Goal: Task Accomplishment & Management: Use online tool/utility

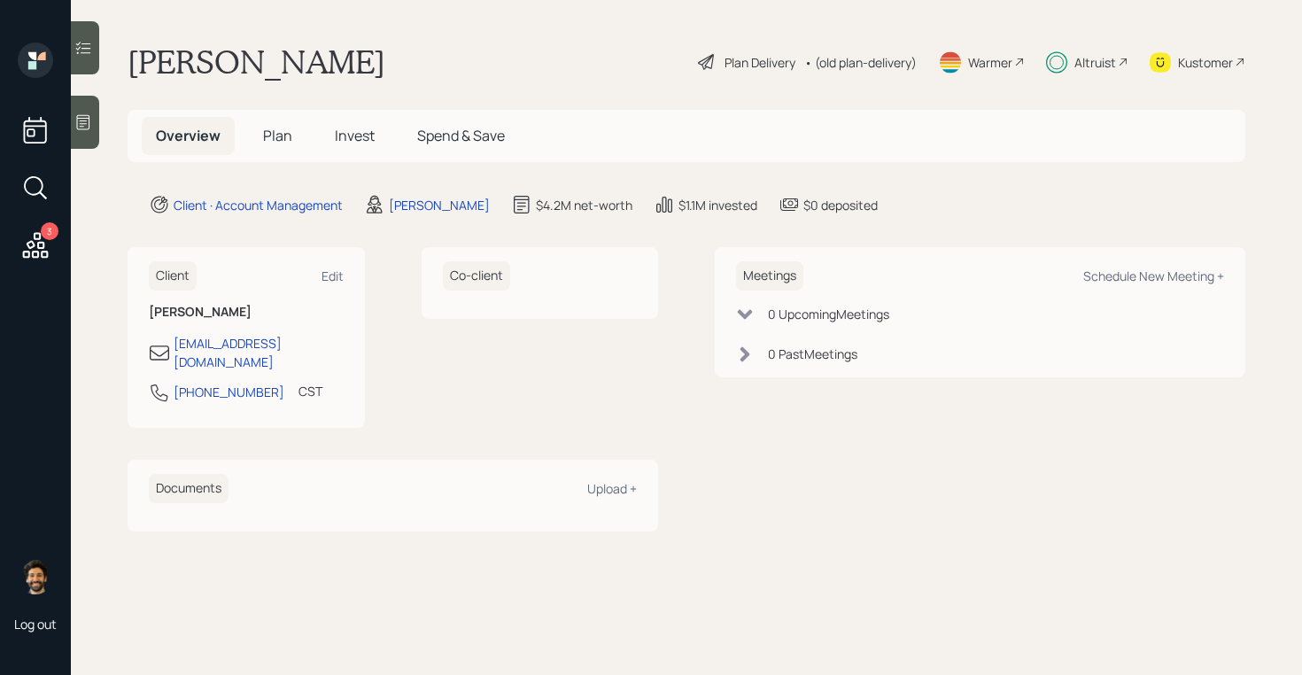
click at [1118, 285] on div "Meetings Schedule New Meeting +" at bounding box center [980, 275] width 488 height 29
click at [1114, 275] on div "Schedule New Meeting +" at bounding box center [1153, 275] width 141 height 17
select select "f14b762f-c7c2-4b89-9227-8fa891345eea"
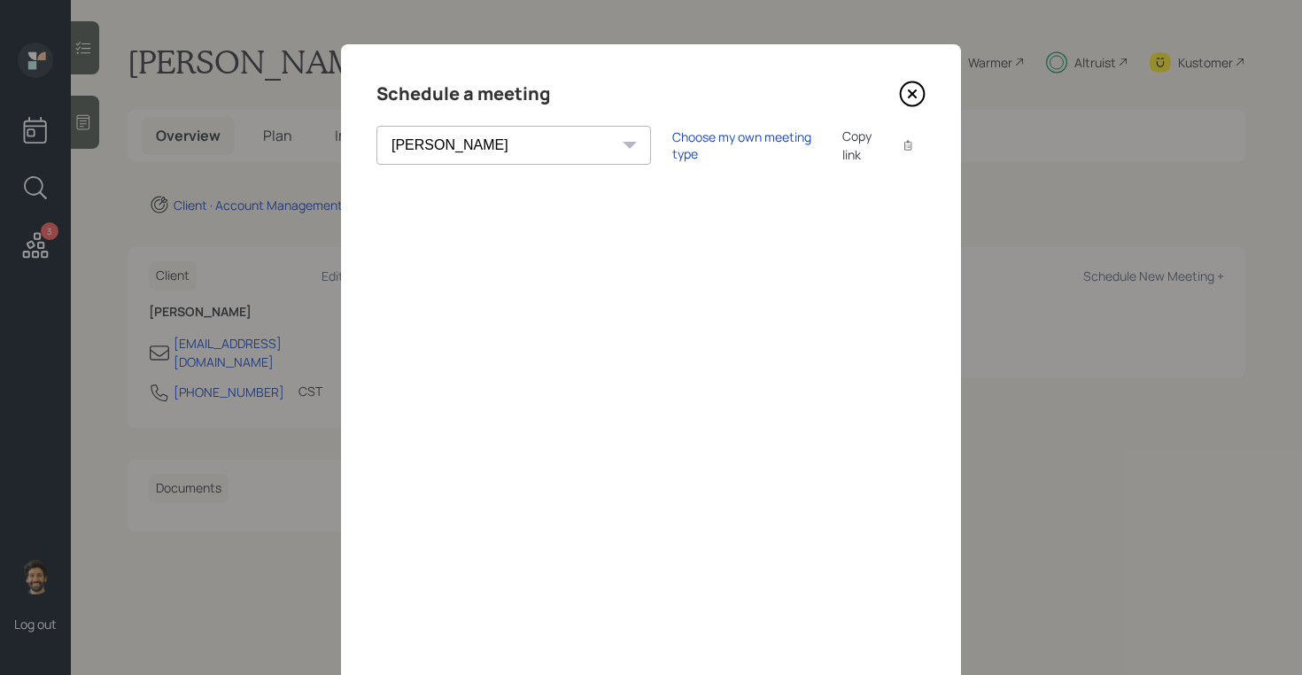
click at [912, 89] on icon at bounding box center [912, 94] width 27 height 27
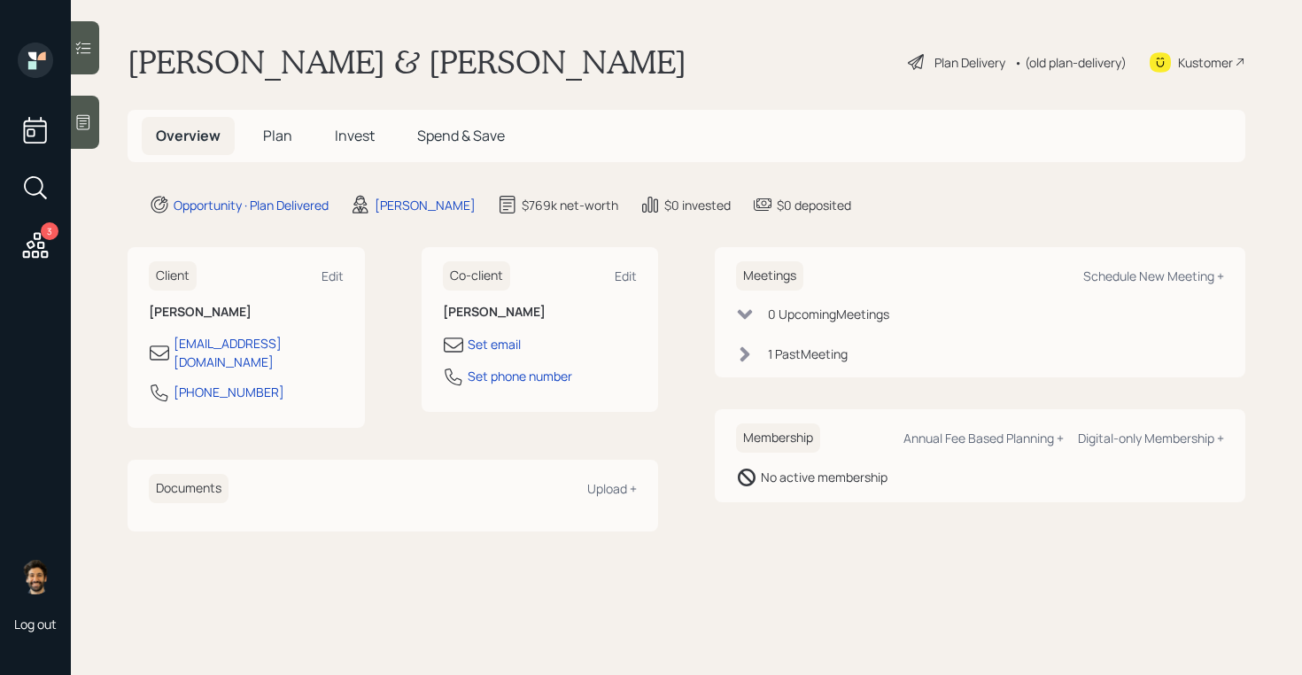
click at [287, 137] on span "Plan" at bounding box center [277, 135] width 29 height 19
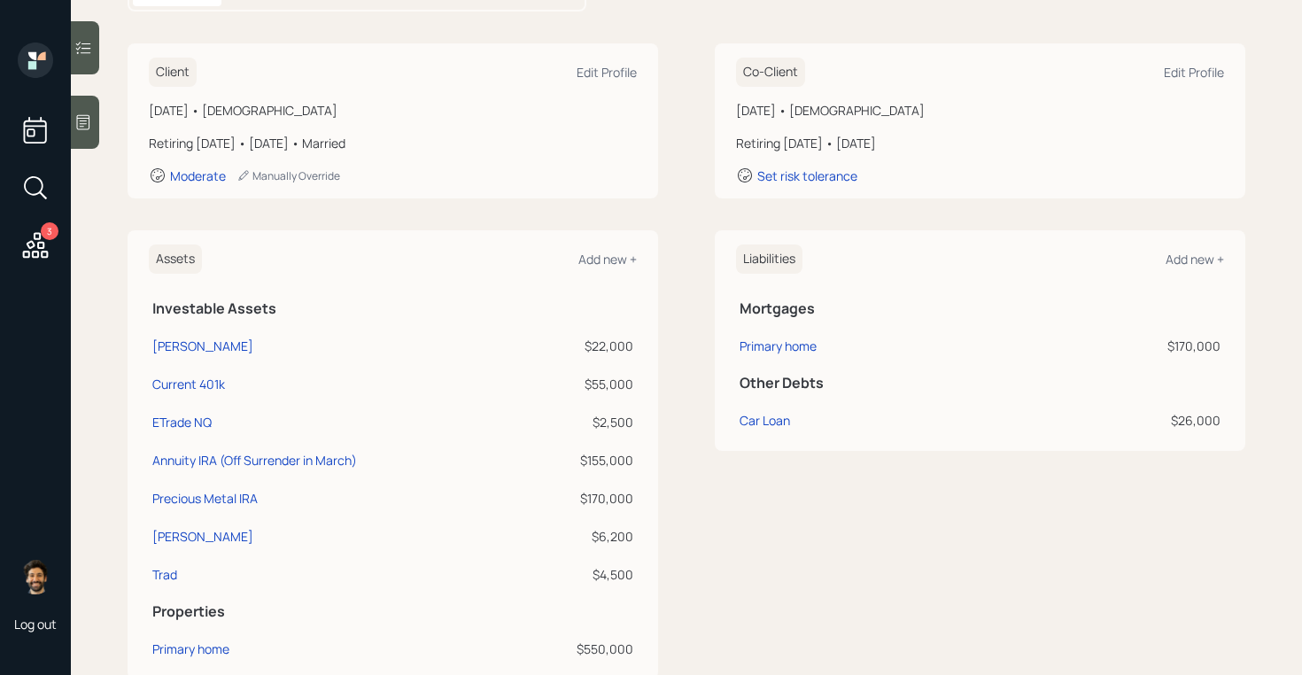
scroll to position [283, 0]
